Goal: Information Seeking & Learning: Learn about a topic

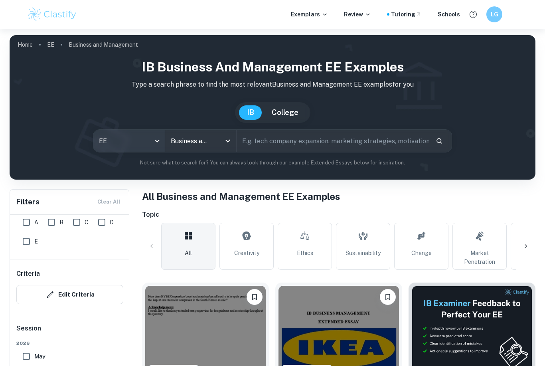
click at [125, 134] on body "We value your privacy We use cookies to enhance your browsing experience, serve…" at bounding box center [272, 212] width 545 height 366
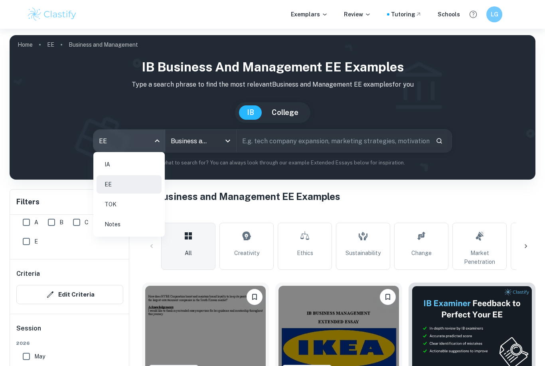
click at [115, 169] on li "IA" at bounding box center [129, 164] width 65 height 18
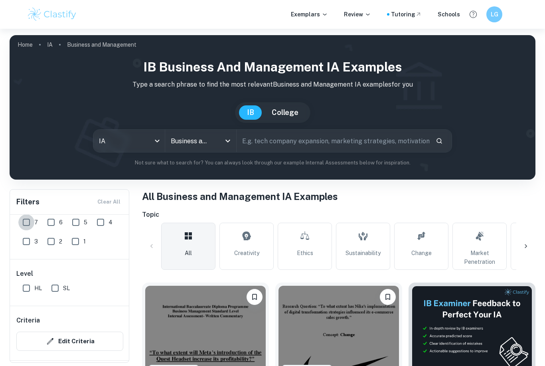
click at [28, 222] on input "7" at bounding box center [26, 222] width 16 height 16
checkbox input "true"
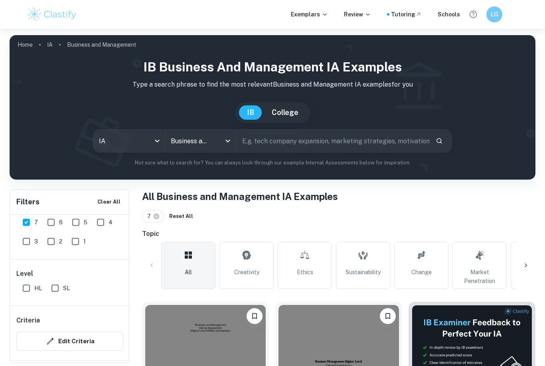
click at [26, 285] on input "HL" at bounding box center [26, 288] width 16 height 16
checkbox input "true"
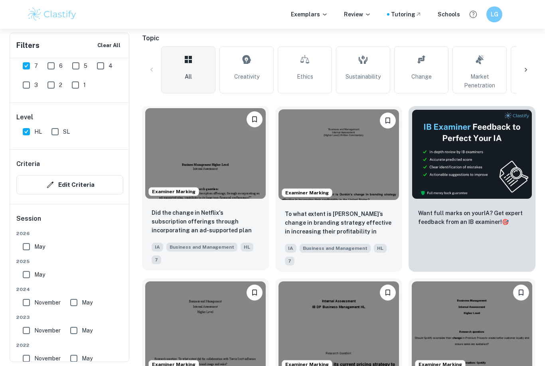
click at [201, 163] on img at bounding box center [205, 153] width 121 height 91
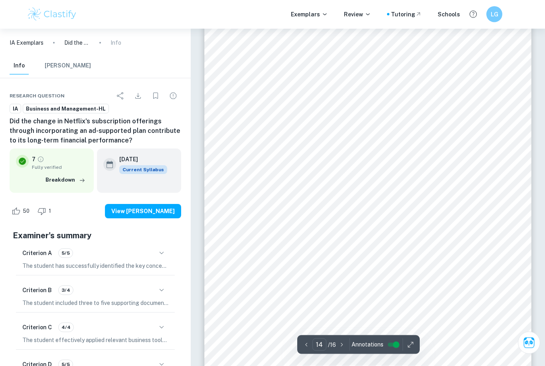
scroll to position [6209, 0]
type input "3"
